Goal: Obtain resource: Obtain resource

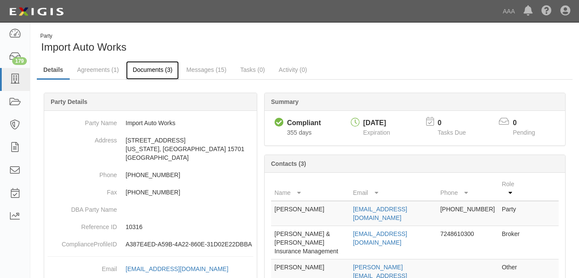
click at [146, 70] on link "Documents (3)" at bounding box center [152, 70] width 53 height 19
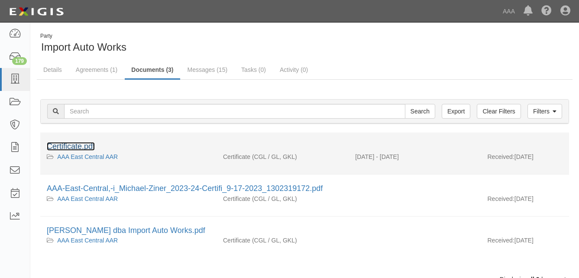
click at [77, 147] on link "Certificate.pdf" at bounding box center [71, 146] width 48 height 9
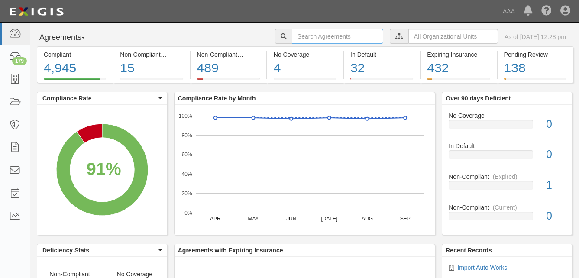
click at [295, 35] on input "text" at bounding box center [337, 36] width 91 height 15
type input "modern transmission"
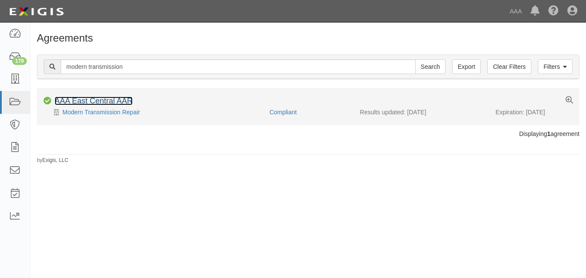
drag, startPoint x: 92, startPoint y: 101, endPoint x: 95, endPoint y: 108, distance: 8.0
click at [92, 101] on link "AAA East Central AAR" at bounding box center [94, 101] width 78 height 9
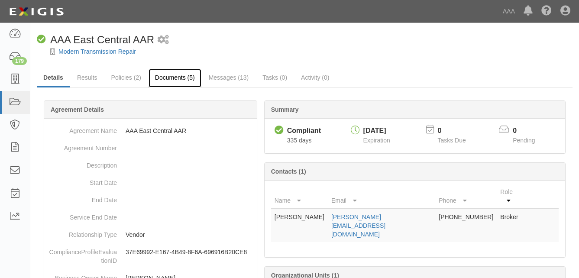
click at [164, 77] on link "Documents (5)" at bounding box center [175, 78] width 53 height 19
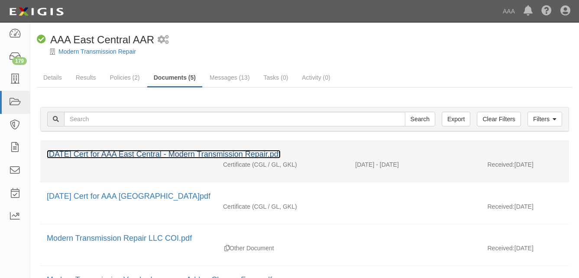
click at [110, 152] on link "[DATE] Cert for AAA East Central - Modern Transmission Repair.pdf" at bounding box center [164, 154] width 234 height 9
